Goal: Task Accomplishment & Management: Contribute content

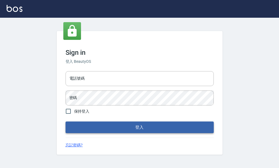
scroll to position [0, 0]
type input "25033354"
click at [111, 131] on button "登入" at bounding box center [140, 127] width 148 height 12
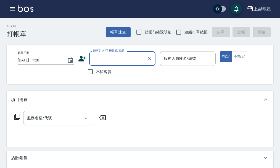
click at [12, 8] on icon "button" at bounding box center [12, 9] width 7 height 7
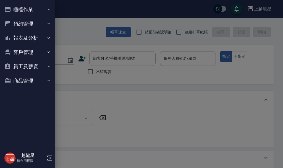
click at [16, 8] on button "櫃檯作業" at bounding box center [27, 9] width 51 height 14
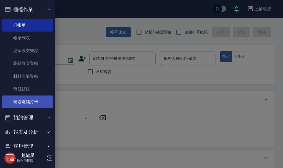
click at [20, 101] on link "現場電腦打卡" at bounding box center [27, 101] width 51 height 13
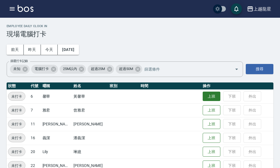
click at [210, 99] on button "上班" at bounding box center [212, 97] width 18 height 10
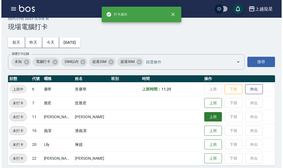
scroll to position [11, 0]
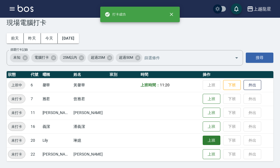
click at [212, 143] on button "上班" at bounding box center [212, 140] width 18 height 10
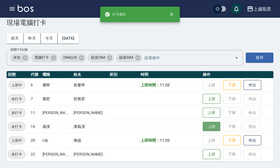
click at [205, 125] on button "上班" at bounding box center [212, 127] width 18 height 10
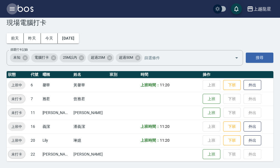
click at [9, 8] on icon "button" at bounding box center [12, 9] width 7 height 7
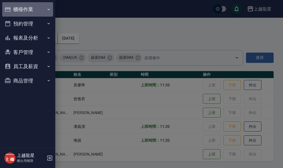
click at [14, 11] on button "櫃檯作業" at bounding box center [27, 9] width 51 height 14
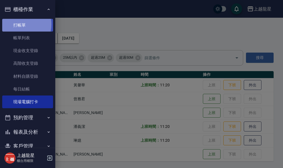
click at [16, 24] on link "打帳單" at bounding box center [27, 25] width 51 height 13
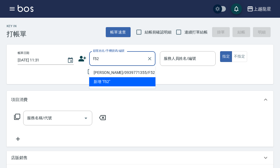
click at [105, 72] on li "賴美枝/0939771355/F52" at bounding box center [122, 72] width 66 height 9
type input "賴美枝/0939771355/F52"
type input "馨華-6"
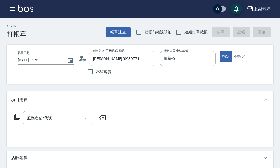
click at [84, 57] on icon at bounding box center [82, 58] width 8 height 8
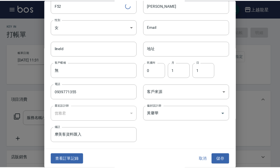
scroll to position [24, 0]
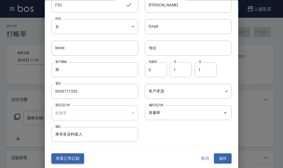
click at [66, 156] on button "查看訂單記錄" at bounding box center [67, 158] width 33 height 10
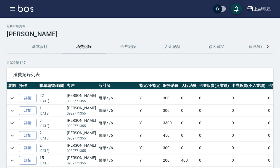
scroll to position [359, 0]
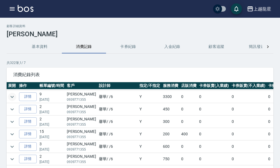
click at [14, 96] on icon "expand row" at bounding box center [12, 96] width 7 height 7
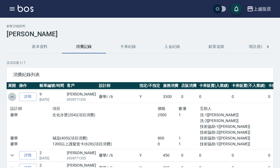
click at [14, 96] on icon "expand row" at bounding box center [12, 96] width 7 height 7
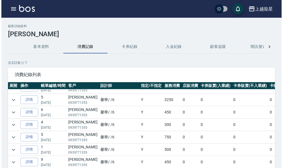
scroll to position [521, 0]
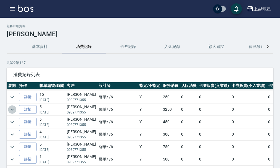
click at [11, 113] on icon "expand row" at bounding box center [12, 109] width 7 height 7
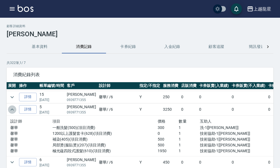
click at [11, 112] on icon "expand row" at bounding box center [12, 109] width 7 height 7
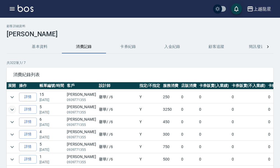
click at [12, 11] on icon "button" at bounding box center [12, 8] width 5 height 3
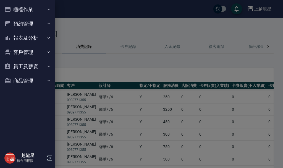
click at [25, 9] on button "櫃檯作業" at bounding box center [27, 9] width 51 height 14
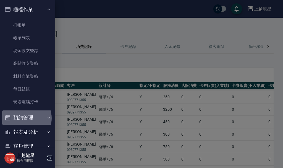
click at [23, 118] on button "預約管理" at bounding box center [27, 117] width 51 height 14
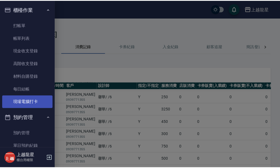
scroll to position [55, 0]
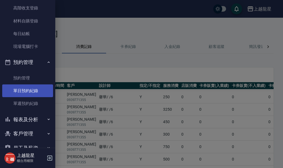
click at [30, 94] on link "單日預約紀錄" at bounding box center [27, 90] width 51 height 13
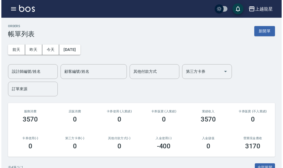
scroll to position [112, 0]
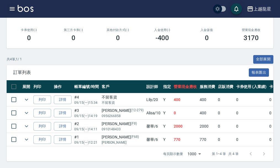
click at [13, 8] on icon "button" at bounding box center [12, 8] width 5 height 3
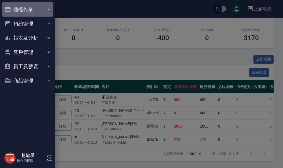
click at [13, 8] on button "櫃檯作業" at bounding box center [27, 9] width 51 height 14
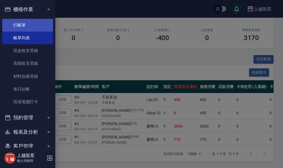
click at [18, 22] on link "打帳單" at bounding box center [27, 25] width 51 height 13
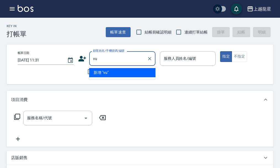
type input "v"
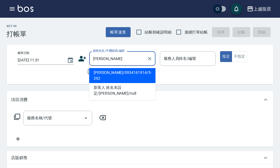
click at [104, 75] on li "[PERSON_NAME]/0934161914/5-292" at bounding box center [122, 75] width 66 height 15
type input "[PERSON_NAME]/0934161914/5-292"
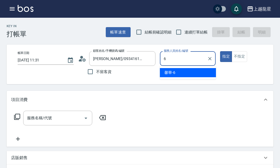
type input "馨華-6"
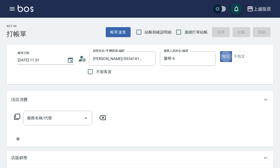
type button "true"
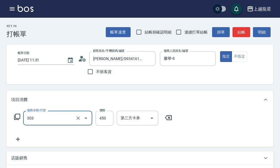
type input "剪髮(303)"
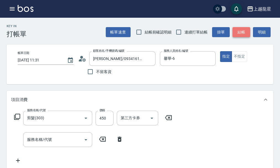
click at [244, 32] on button "結帳" at bounding box center [242, 32] width 18 height 10
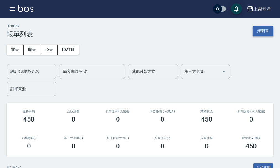
click at [263, 34] on button "新開單" at bounding box center [263, 31] width 21 height 10
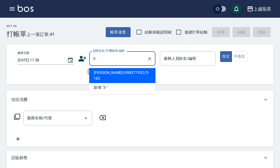
type input "3"
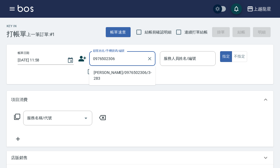
click at [126, 71] on li "[PERSON_NAME]/0976502306/3-283" at bounding box center [122, 75] width 66 height 15
type input "[PERSON_NAME]/0976502306/3-283"
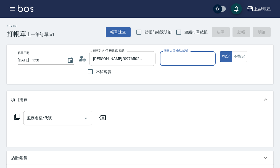
type input "淑雲-25"
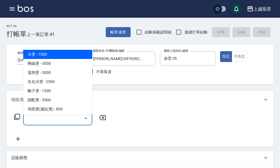
click at [55, 119] on input "服務名稱/代號" at bounding box center [54, 118] width 56 height 10
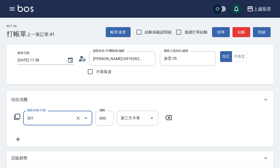
type input "剪髮(301)"
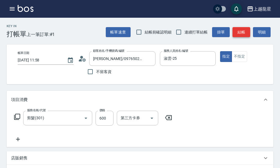
click at [239, 30] on button "結帳" at bounding box center [242, 32] width 18 height 10
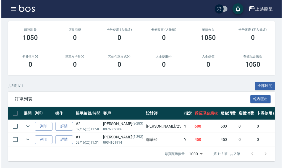
scroll to position [86, 0]
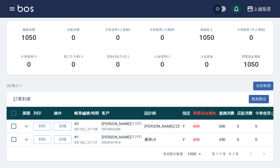
click at [11, 9] on icon "button" at bounding box center [12, 9] width 7 height 7
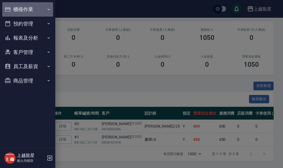
click at [18, 9] on button "櫃檯作業" at bounding box center [27, 9] width 51 height 14
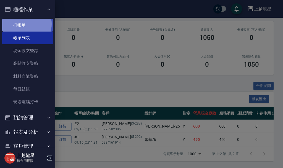
click at [25, 24] on link "打帳單" at bounding box center [27, 25] width 51 height 13
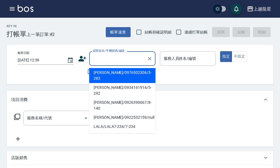
click at [110, 61] on input "顧客姓名/手機號碼/編號" at bounding box center [118, 59] width 53 height 10
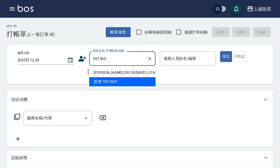
type input "091565"
click at [13, 7] on icon "button" at bounding box center [12, 9] width 7 height 7
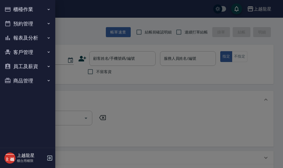
click at [19, 9] on button "櫃檯作業" at bounding box center [27, 9] width 51 height 14
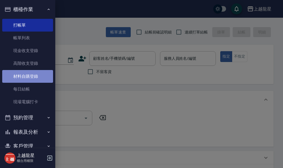
click at [39, 77] on link "材料自購登錄" at bounding box center [27, 76] width 51 height 13
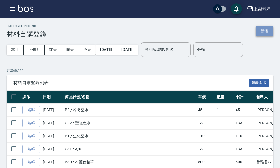
click at [260, 31] on button "新增" at bounding box center [265, 31] width 18 height 10
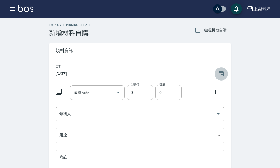
click at [219, 72] on icon "Choose date, selected date is 2025-09-16" at bounding box center [221, 74] width 7 height 7
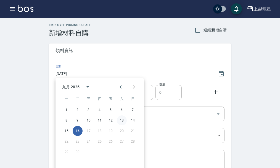
click at [120, 119] on button "13" at bounding box center [122, 120] width 10 height 10
type input "[DATE]"
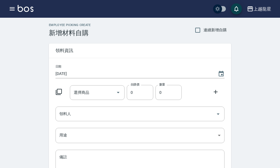
click at [59, 91] on icon at bounding box center [59, 91] width 7 height 7
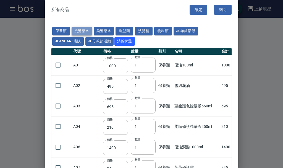
click at [75, 29] on button "燙髮藥水" at bounding box center [82, 31] width 20 height 9
type input "110"
type input "45"
type input "250"
type input "190"
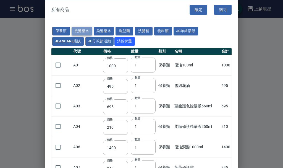
type input "160"
type input "360"
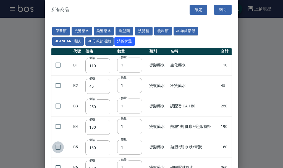
click at [58, 147] on input "checkbox" at bounding box center [58, 147] width 12 height 12
checkbox input "true"
click at [200, 12] on button "確定" at bounding box center [199, 9] width 18 height 10
type input "熱塑2劑 水狀/膏狀"
type input "160"
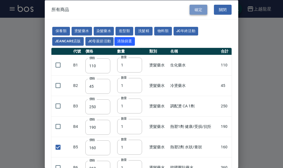
type input "1"
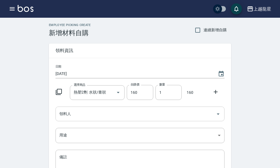
click at [217, 115] on icon "Open" at bounding box center [218, 114] width 7 height 7
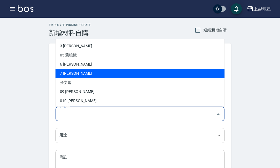
click at [80, 73] on li "7 [PERSON_NAME]" at bounding box center [140, 73] width 169 height 9
type input "曾雅君"
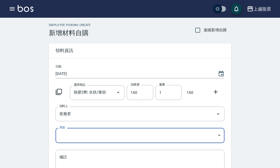
click at [220, 134] on body "上越龍星 登出 櫃檯作業 打帳單 帳單列表 現金收支登錄 高階收支登錄 材料自購登錄 每日結帳 現場電腦打卡 預約管理 預約管理 單日預約紀錄 單週預約紀錄 …" at bounding box center [140, 114] width 280 height 228
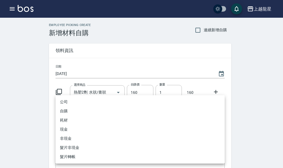
click at [67, 112] on li "自購" at bounding box center [140, 110] width 169 height 9
type input "自購"
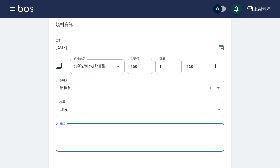
scroll to position [61, 0]
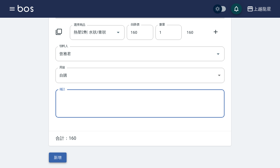
click at [60, 156] on button "新增" at bounding box center [58, 157] width 18 height 10
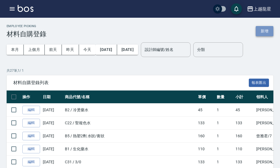
click at [271, 30] on button "新增" at bounding box center [265, 31] width 18 height 10
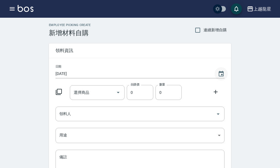
click at [221, 73] on icon "Choose date, selected date is 2025-09-16" at bounding box center [221, 74] width 7 height 7
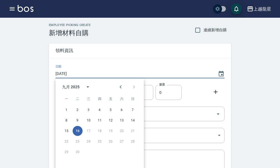
click at [138, 120] on div "8 9 10 11 12 13 14" at bounding box center [100, 120] width 88 height 10
click at [135, 120] on button "14" at bounding box center [133, 120] width 10 height 10
type input "[DATE]"
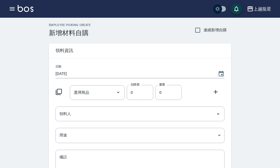
click at [57, 90] on icon at bounding box center [59, 92] width 6 height 6
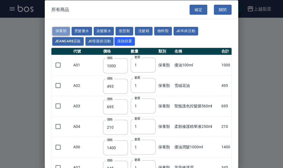
click at [63, 29] on button "保養類" at bounding box center [61, 31] width 18 height 9
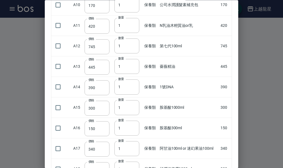
scroll to position [221, 0]
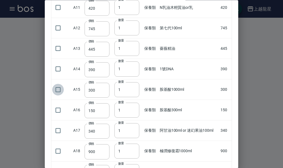
click at [58, 88] on input "checkbox" at bounding box center [58, 90] width 12 height 12
checkbox input "true"
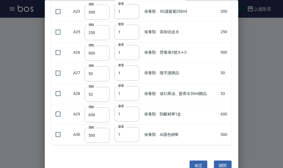
scroll to position [474, 0]
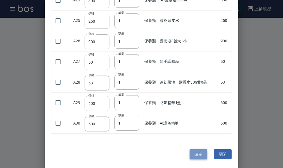
click at [196, 155] on button "確定" at bounding box center [199, 154] width 18 height 10
type input "胺基酸1000ml"
type input "300"
type input "1"
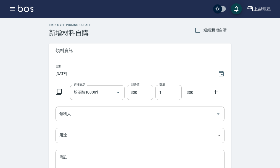
click at [59, 90] on icon at bounding box center [59, 91] width 7 height 7
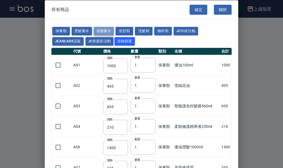
click at [100, 28] on button "染髮藥水" at bounding box center [104, 31] width 20 height 9
type input "105"
type input "100"
type input "105"
type input "100"
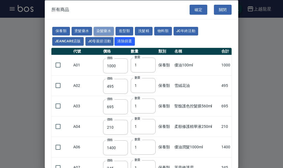
type input "100"
type input "450"
type input "100"
type input "406"
type input "100"
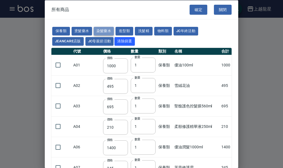
type input "100"
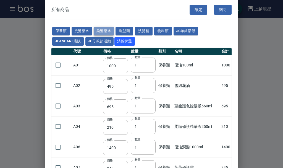
type input "100"
type input "133"
type input "100"
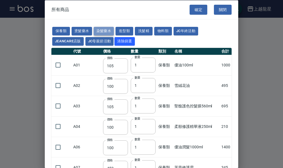
type input "133"
type input "186"
type input "133"
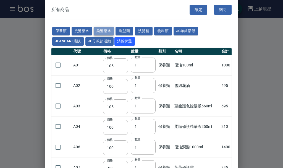
type input "133"
type input "441"
type input "133"
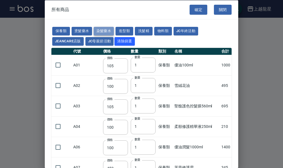
type input "350"
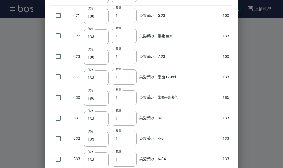
scroll to position [415, 0]
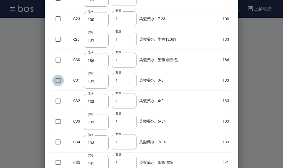
click at [58, 80] on input "checkbox" at bounding box center [58, 81] width 12 height 12
checkbox input "true"
click at [58, 119] on input "checkbox" at bounding box center [58, 122] width 12 height 12
checkbox input "true"
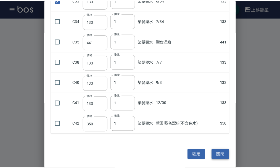
scroll to position [536, 0]
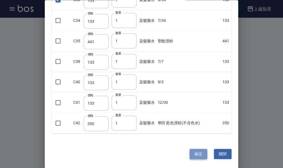
click at [190, 154] on button "確定" at bounding box center [199, 154] width 18 height 10
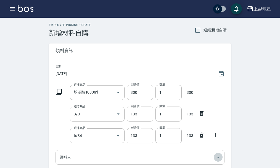
click at [220, 156] on icon "Open" at bounding box center [218, 157] width 7 height 7
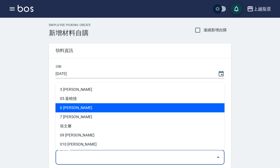
click at [77, 106] on li "6 [PERSON_NAME]" at bounding box center [140, 107] width 169 height 9
type input "[PERSON_NAME]"
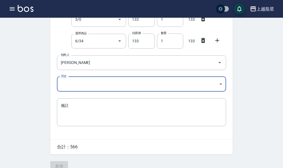
click at [221, 84] on body "上越龍星 登出 櫃檯作業 打帳單 帳單列表 現金收支登錄 高階收支登錄 材料自購登錄 每日結帳 現場電腦打卡 預約管理 預約管理 單日預約紀錄 單週預約紀錄 …" at bounding box center [141, 40] width 283 height 271
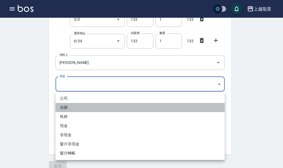
click at [62, 105] on li "自購" at bounding box center [140, 107] width 169 height 9
type input "自購"
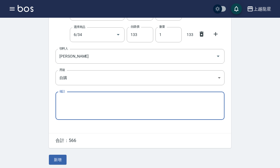
scroll to position [104, 0]
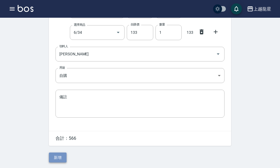
click at [63, 158] on button "新增" at bounding box center [58, 157] width 18 height 10
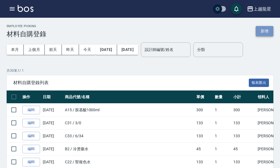
click at [268, 29] on button "新增" at bounding box center [265, 31] width 18 height 10
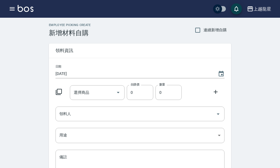
click at [62, 90] on div at bounding box center [60, 91] width 14 height 10
click at [60, 92] on icon at bounding box center [59, 91] width 7 height 7
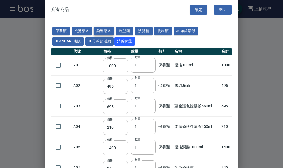
click at [96, 30] on button "染髮藥水" at bounding box center [104, 31] width 20 height 9
type input "105"
type input "100"
type input "105"
type input "100"
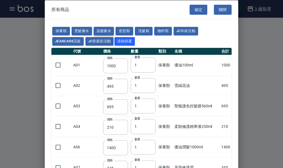
type input "100"
type input "450"
type input "100"
type input "406"
type input "100"
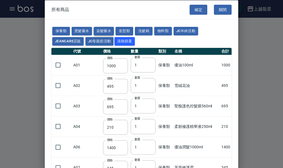
type input "100"
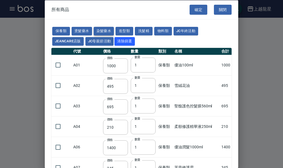
type input "100"
type input "133"
type input "100"
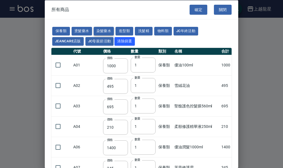
type input "133"
type input "186"
type input "133"
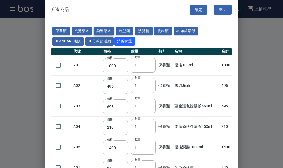
type input "133"
type input "441"
type input "133"
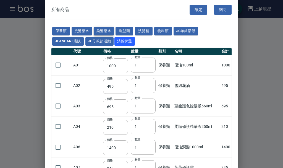
type input "350"
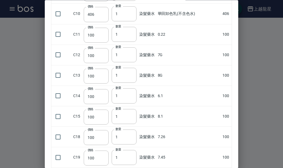
scroll to position [221, 0]
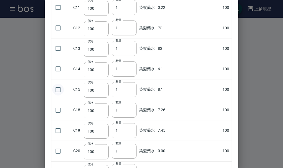
click at [58, 88] on input "checkbox" at bounding box center [58, 90] width 12 height 12
checkbox input "true"
type input "2"
click at [134, 88] on input "2" at bounding box center [124, 89] width 25 height 15
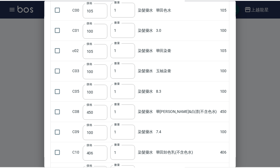
scroll to position [0, 0]
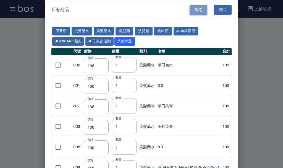
click at [194, 8] on button "確定" at bounding box center [199, 9] width 18 height 10
type input "8.1"
type input "100"
type input "2"
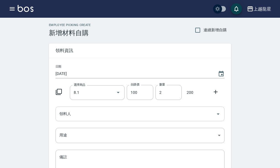
click at [219, 114] on icon "Open" at bounding box center [218, 114] width 7 height 7
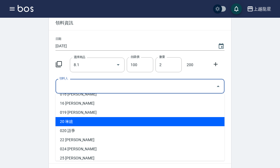
scroll to position [111, 0]
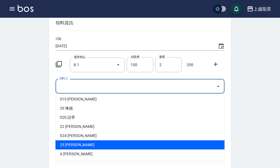
click at [67, 144] on li "25 [PERSON_NAME]" at bounding box center [140, 144] width 169 height 9
type input "[PERSON_NAME]"
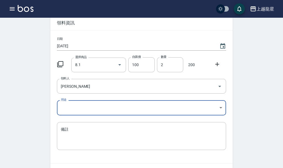
click at [218, 109] on body "上越龍星 登出 櫃檯作業 打帳單 帳單列表 現金收支登錄 高階收支登錄 材料自購登錄 每日結帳 現場電腦打卡 預約管理 預約管理 單日預約紀錄 單週預約紀錄 …" at bounding box center [141, 86] width 283 height 228
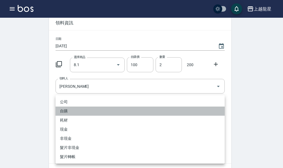
click at [78, 113] on li "自購" at bounding box center [140, 110] width 169 height 9
type input "自購"
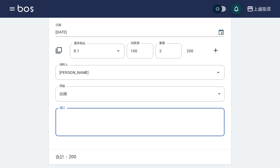
scroll to position [61, 0]
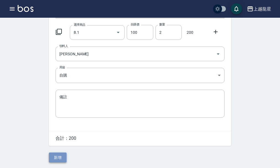
click at [53, 158] on button "新增" at bounding box center [58, 157] width 18 height 10
